Goal: Navigation & Orientation: Find specific page/section

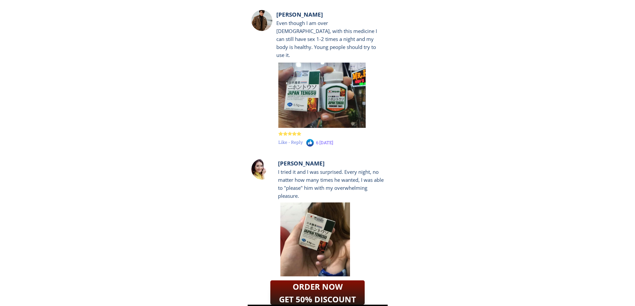
scroll to position [6700, 0]
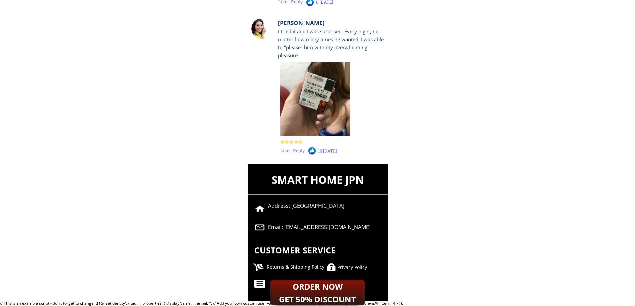
click at [351, 266] on font "Privacy Policy" at bounding box center [352, 267] width 30 height 6
click at [350, 270] on font "Privacy Policy" at bounding box center [352, 267] width 30 height 6
click at [342, 268] on font "Privacy Policy" at bounding box center [352, 267] width 30 height 6
drag, startPoint x: 342, startPoint y: 268, endPoint x: 359, endPoint y: 266, distance: 16.4
click at [343, 267] on font "Privacy Policy" at bounding box center [352, 267] width 30 height 6
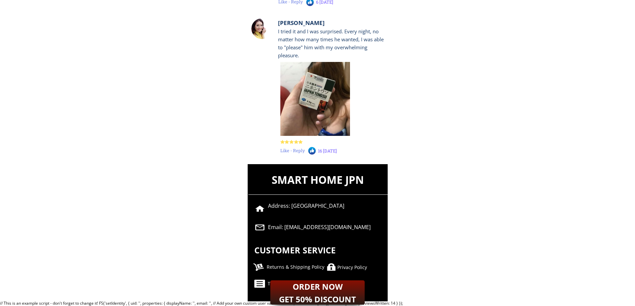
drag, startPoint x: 359, startPoint y: 266, endPoint x: 363, endPoint y: 264, distance: 4.8
click at [360, 266] on font "Privacy Policy" at bounding box center [352, 267] width 30 height 6
click at [363, 264] on div "Privacy Policy" at bounding box center [372, 267] width 71 height 7
click at [295, 263] on div "SMART HOME JPN Address: [GEOGRAPHIC_DATA] Email: [EMAIL_ADDRESS][DOMAIN_NAME] C…" at bounding box center [318, 232] width 140 height 137
click at [293, 266] on font "Returns & Shipping Policy" at bounding box center [296, 267] width 58 height 6
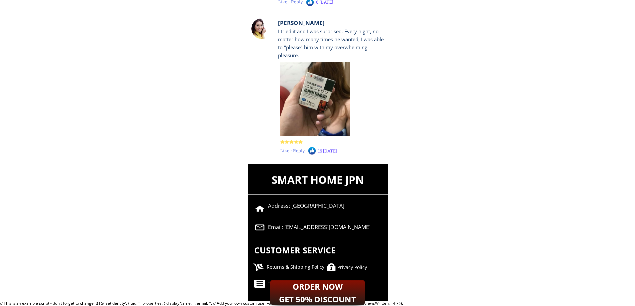
click at [293, 266] on font "Returns & Shipping Policy" at bounding box center [296, 267] width 58 height 6
